Goal: Transaction & Acquisition: Purchase product/service

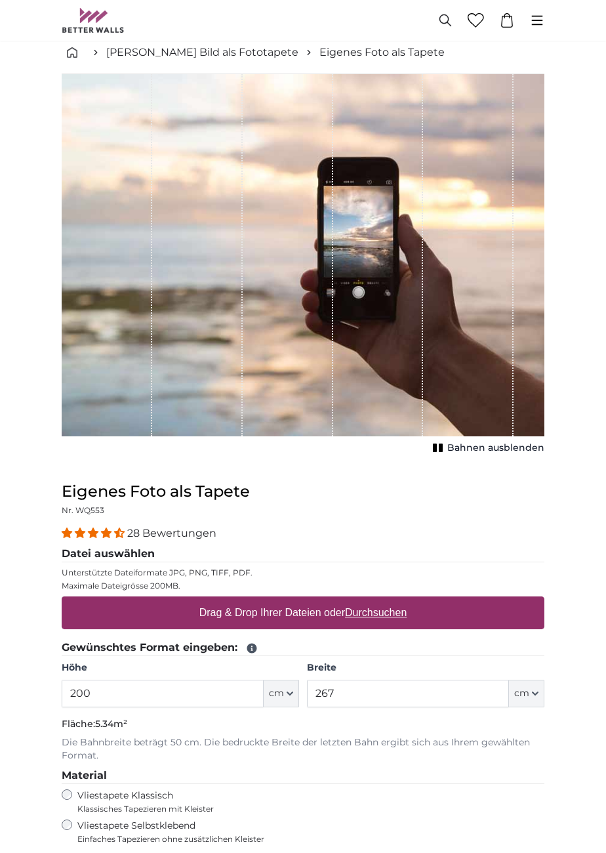
scroll to position [33, 0]
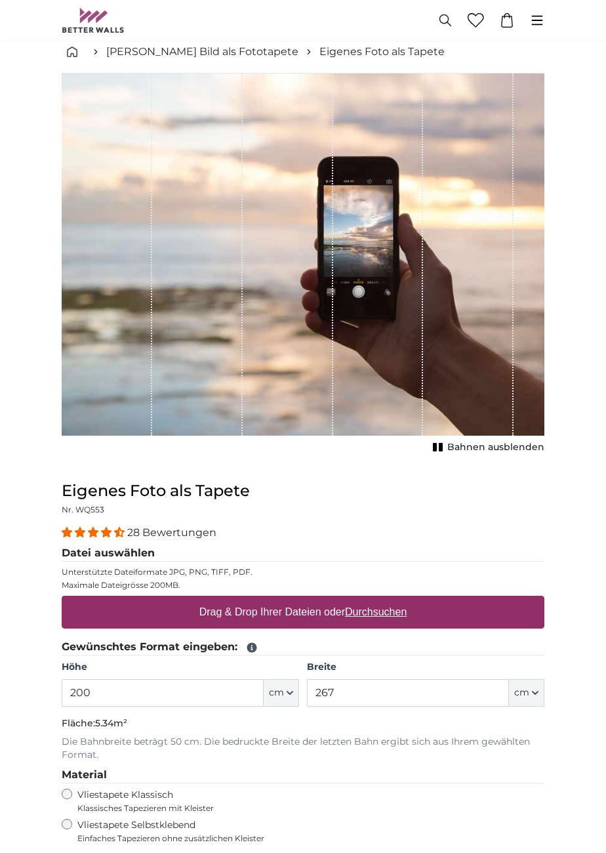
click at [405, 615] on u "Durchsuchen" at bounding box center [376, 611] width 62 height 11
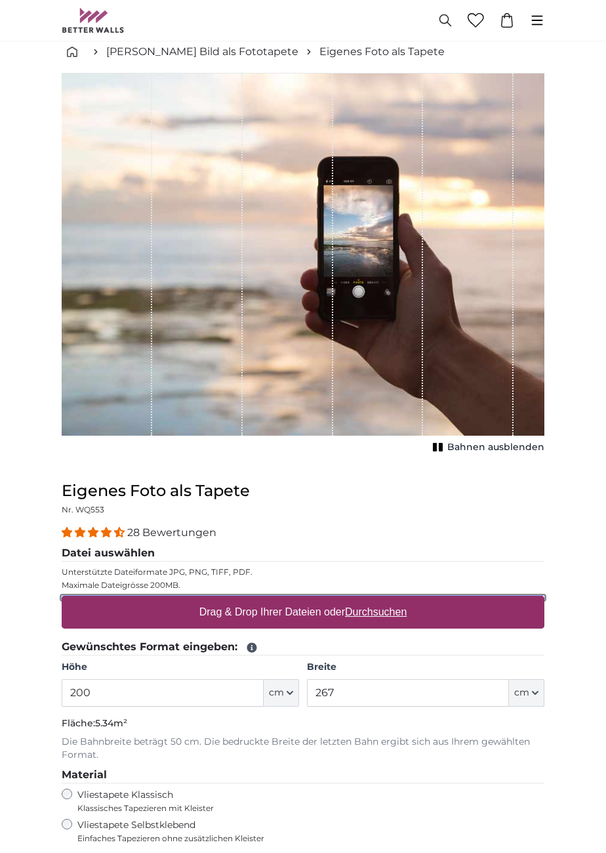
click at [405, 600] on input "Drag & Drop Ihrer Dateien oder Durchsuchen" at bounding box center [303, 598] width 483 height 4
type input "**********"
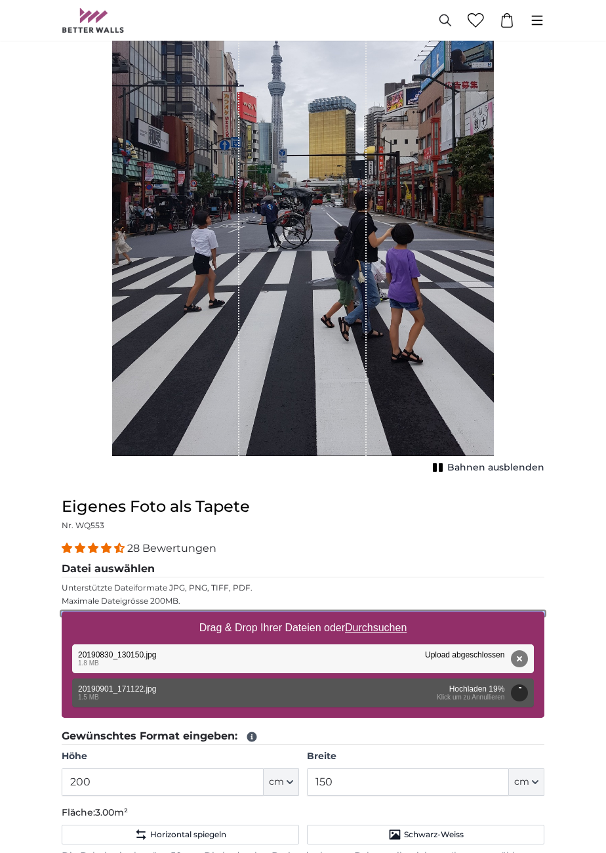
scroll to position [163, 0]
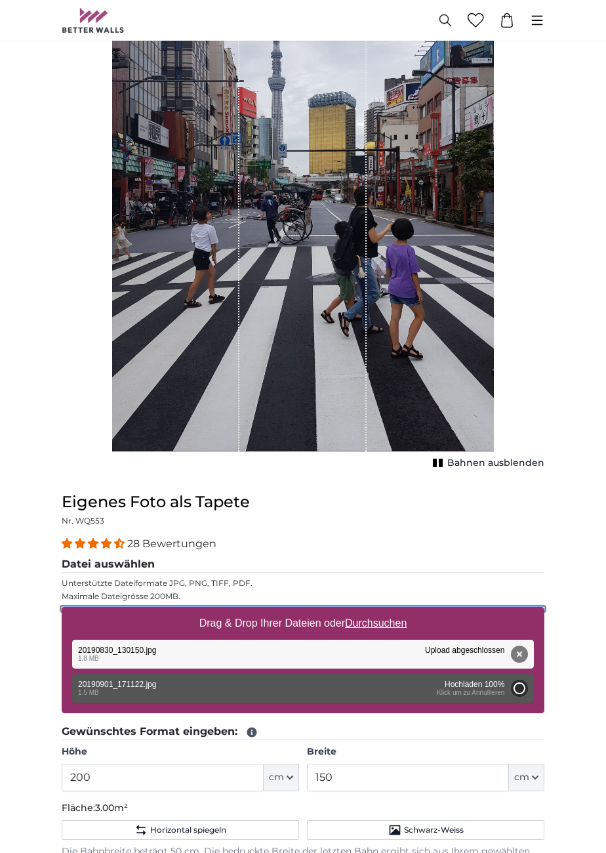
type input "266"
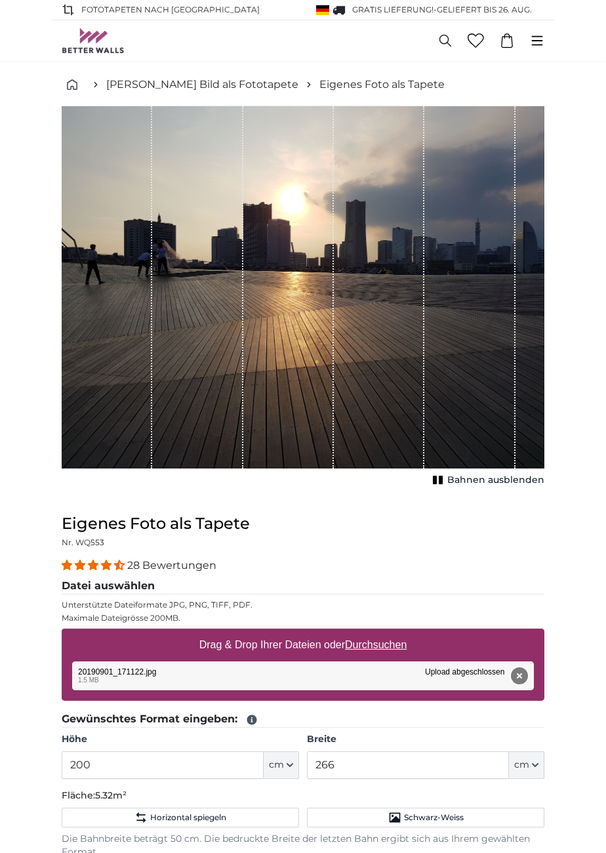
click at [517, 677] on button "Entfernen" at bounding box center [519, 676] width 17 height 17
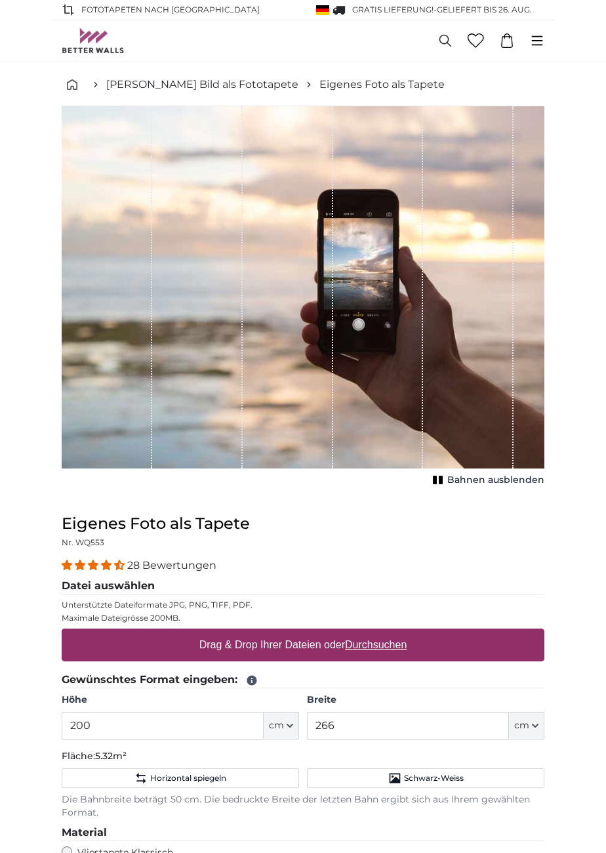
click at [505, 387] on div "1 of 1" at bounding box center [468, 287] width 91 height 362
click at [499, 427] on div "1 of 1" at bounding box center [468, 287] width 91 height 362
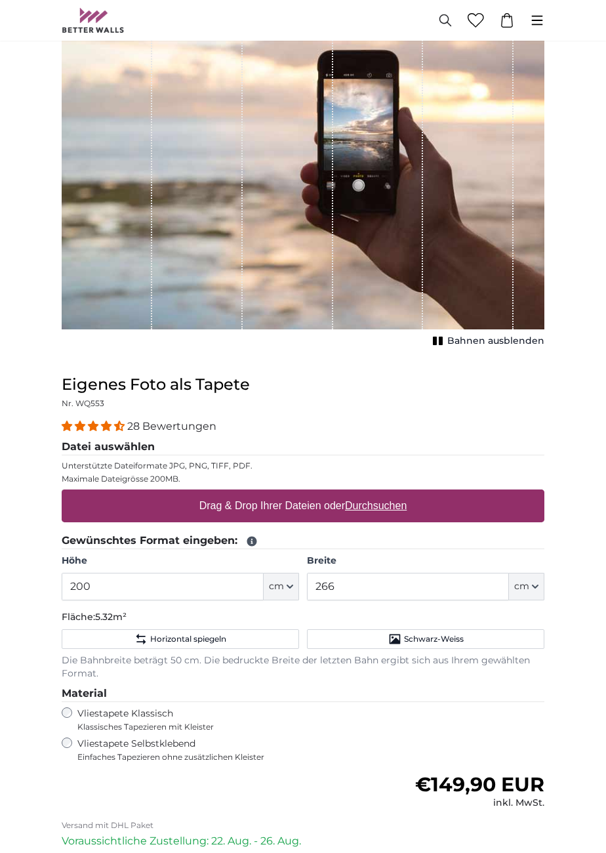
scroll to position [138, 0]
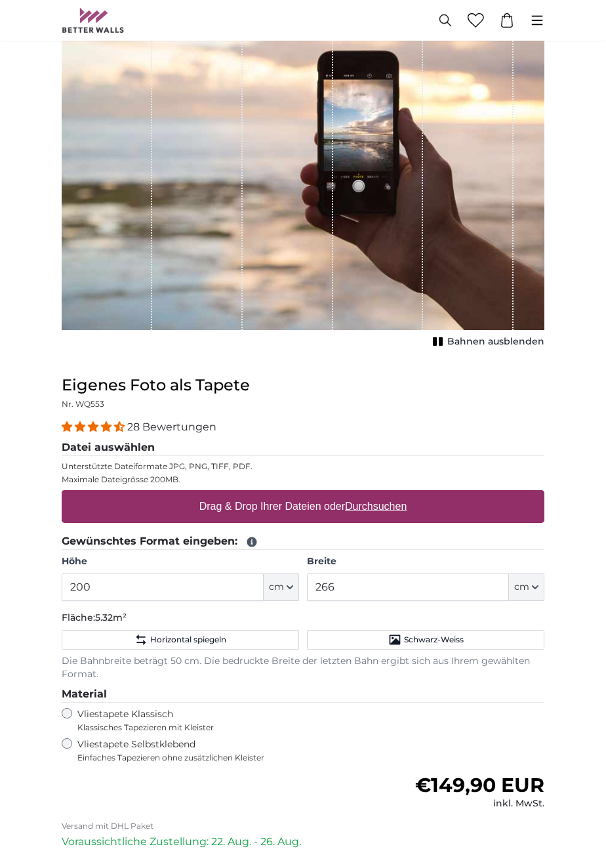
click at [389, 501] on u "Durchsuchen" at bounding box center [376, 506] width 62 height 11
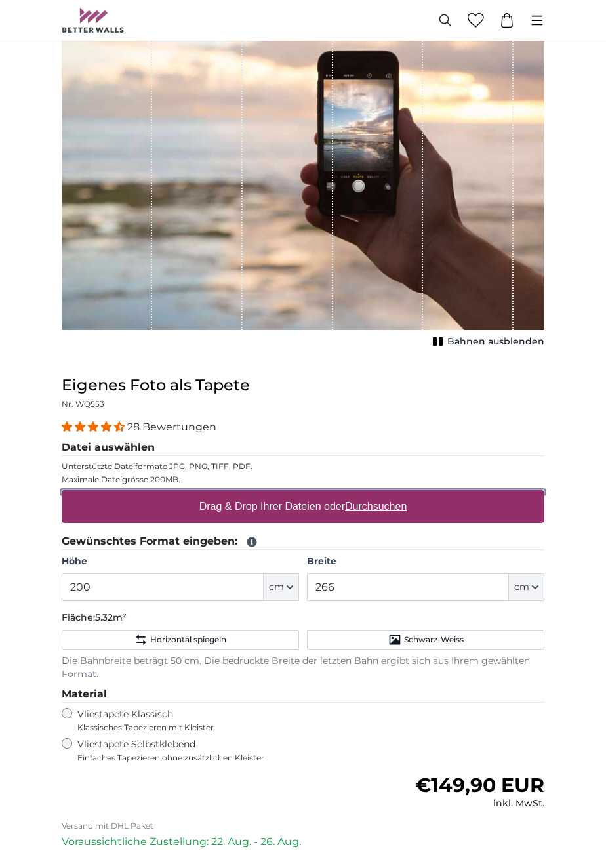
click at [389, 494] on input "Drag & Drop Ihrer Dateien oder Durchsuchen" at bounding box center [303, 492] width 483 height 4
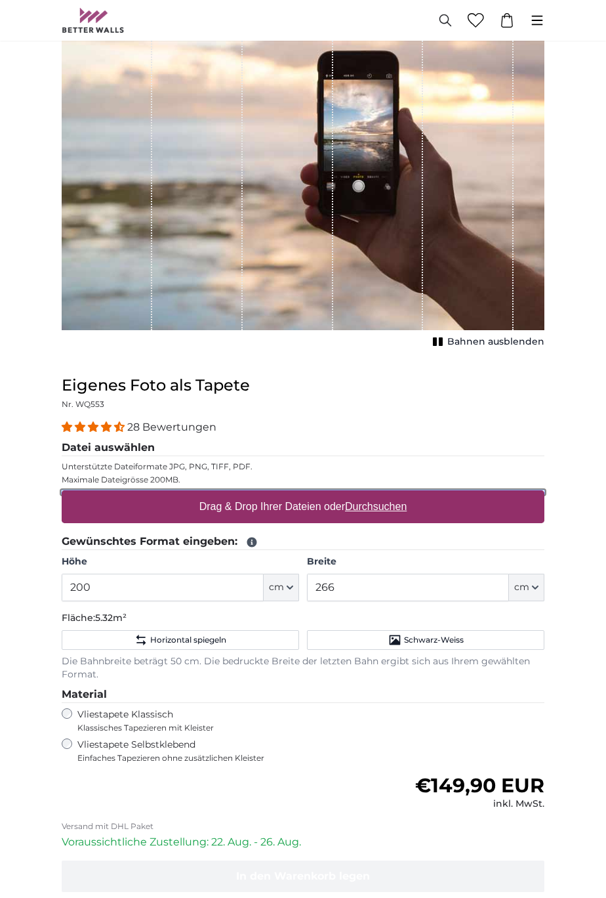
type input "**********"
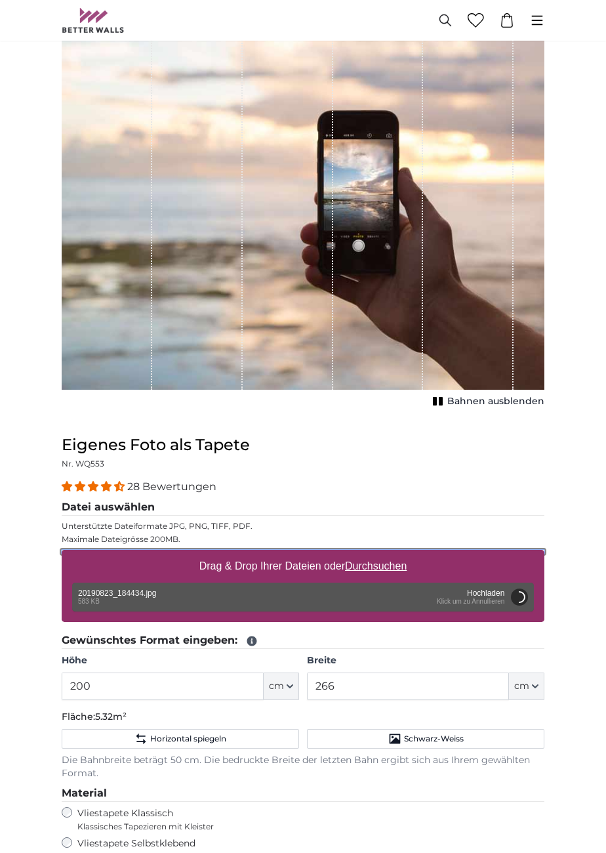
scroll to position [74, 0]
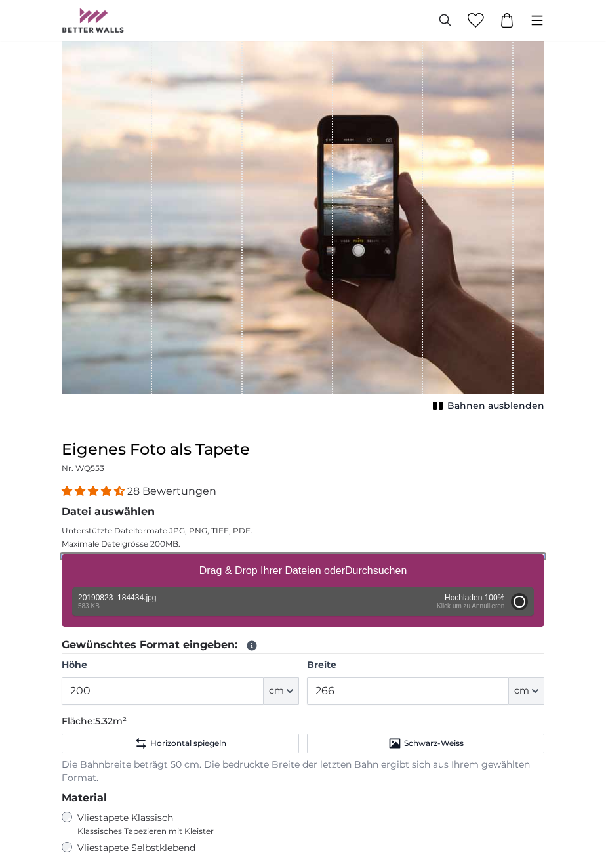
type input "226"
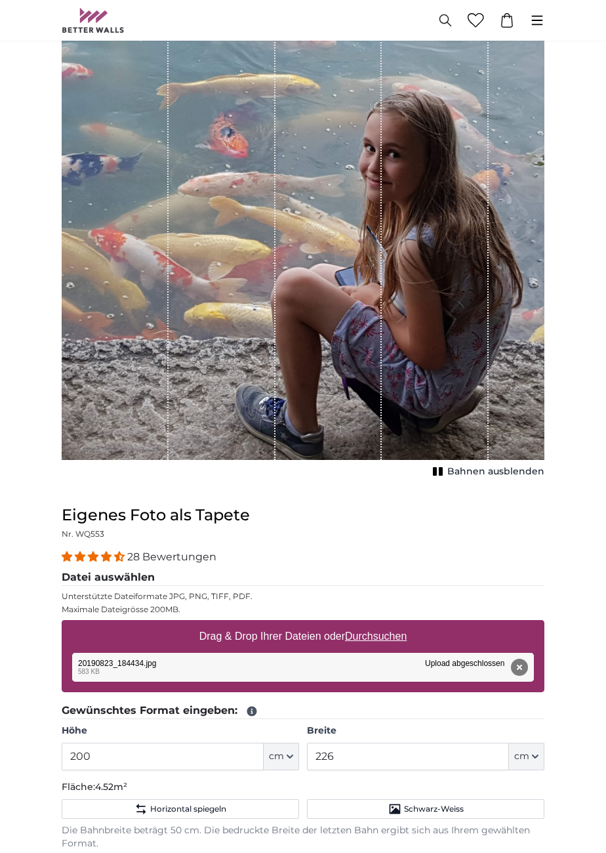
click at [516, 469] on span "Bahnen ausblenden" at bounding box center [496, 471] width 97 height 13
click at [504, 471] on span "Bahnen einblenden" at bounding box center [496, 471] width 96 height 13
